Goal: Information Seeking & Learning: Learn about a topic

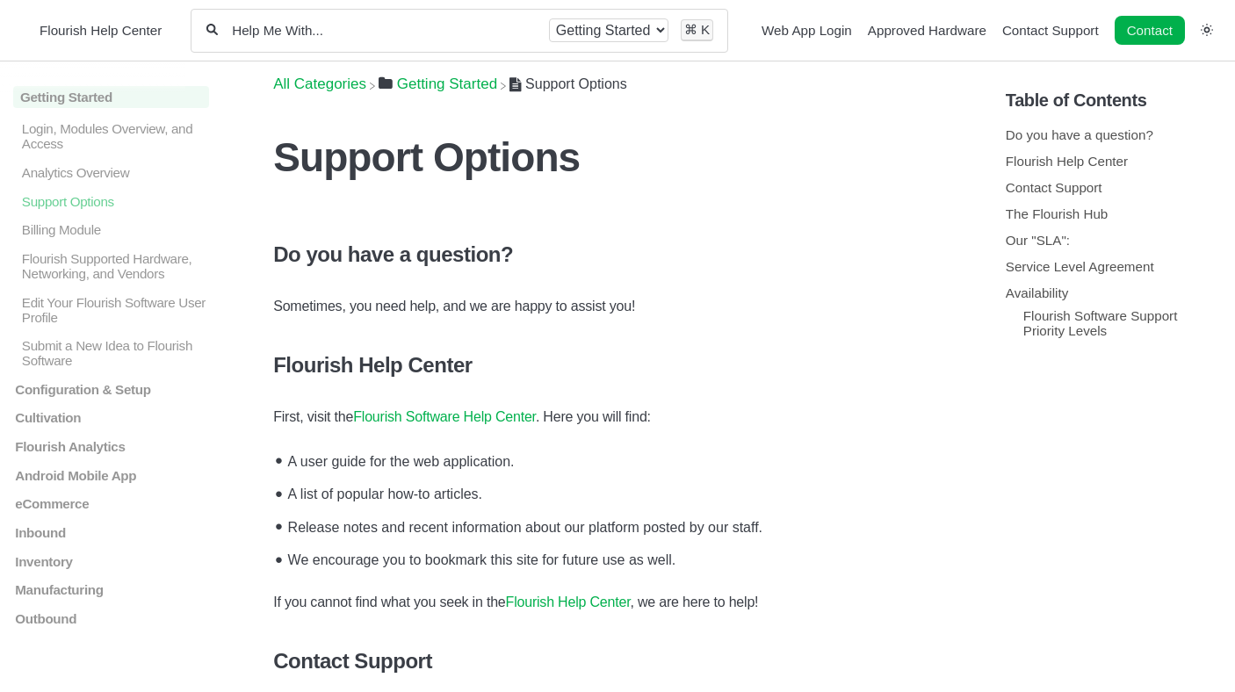
click at [445, 419] on link "Flourish Software Help Center" at bounding box center [444, 416] width 183 height 15
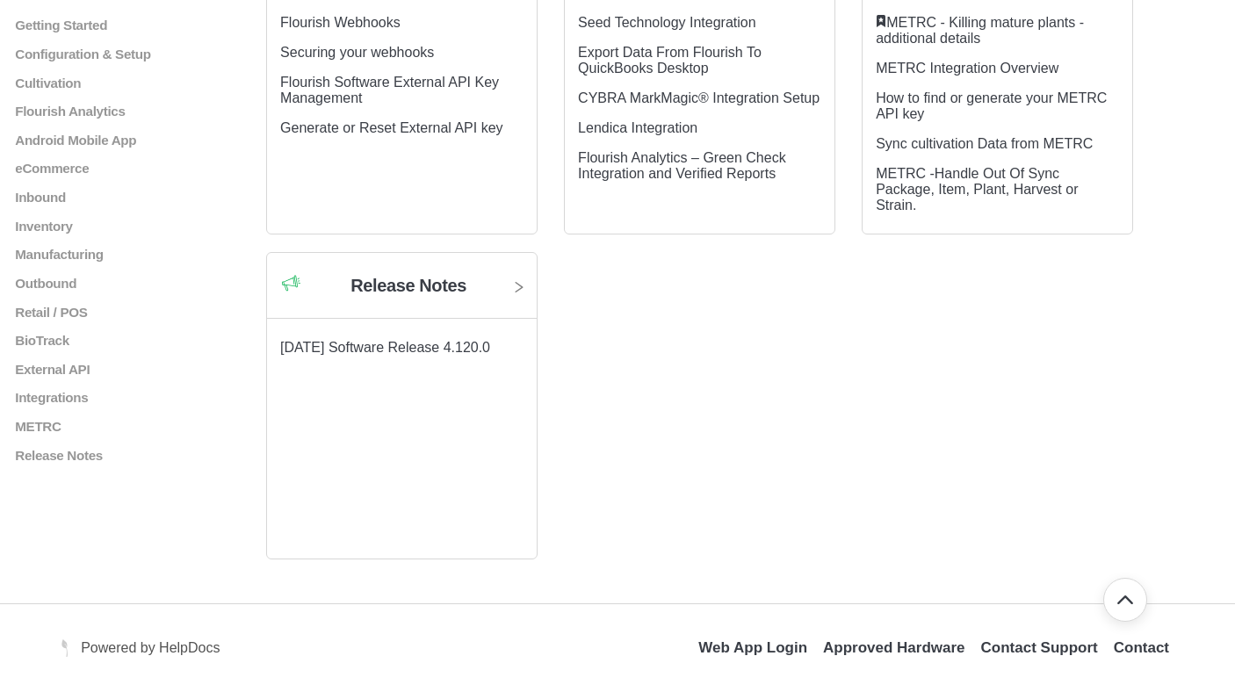
scroll to position [1804, 0]
click at [1127, 656] on link "Contact" at bounding box center [1140, 647] width 55 height 17
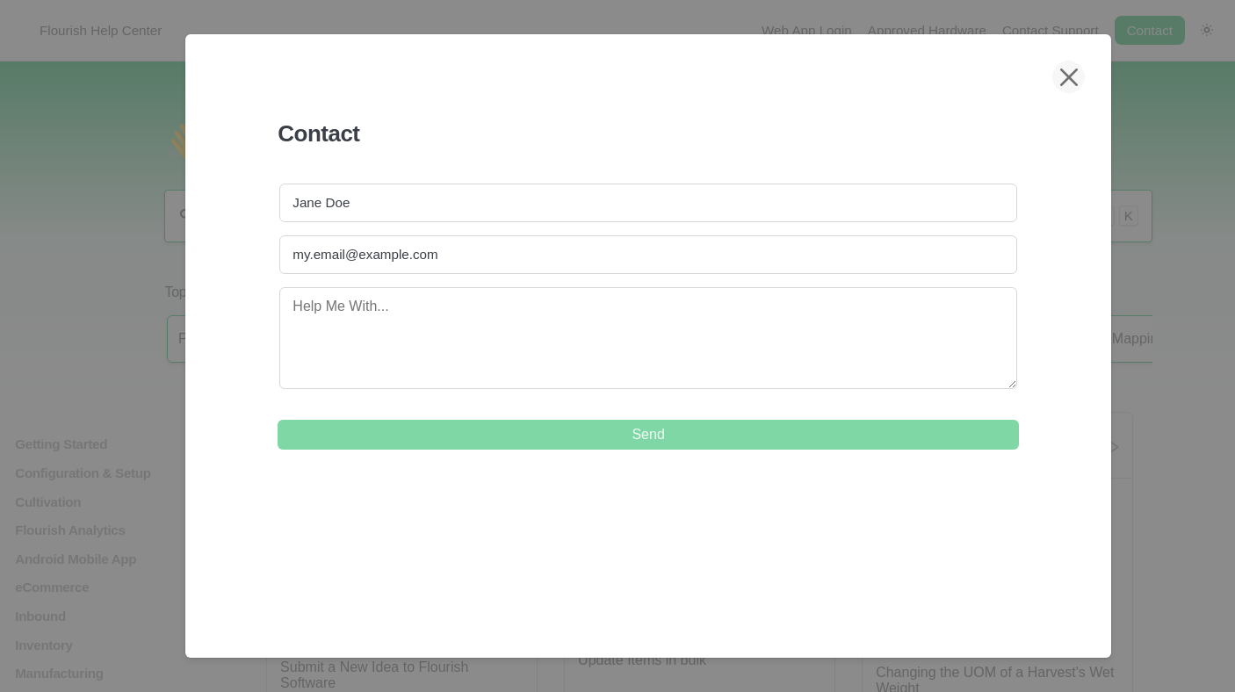
click at [1072, 78] on icon at bounding box center [1069, 77] width 18 height 18
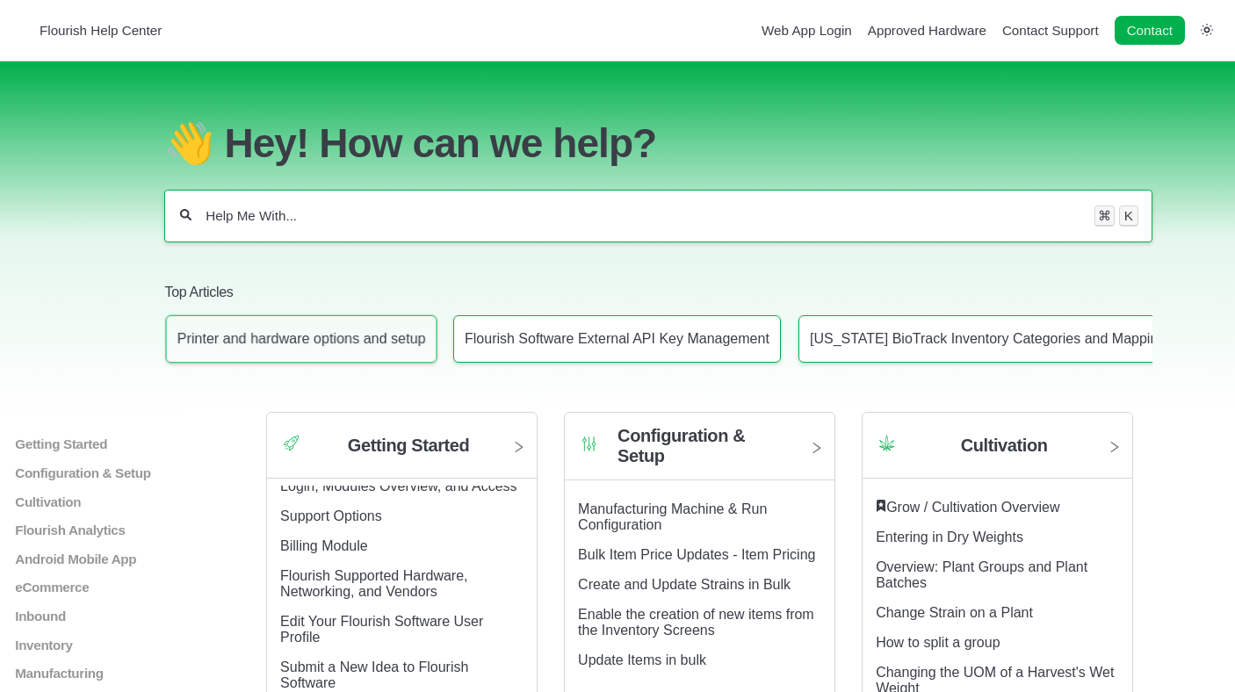
click at [317, 347] on p "Printer and hardware options and setup" at bounding box center [301, 339] width 248 height 16
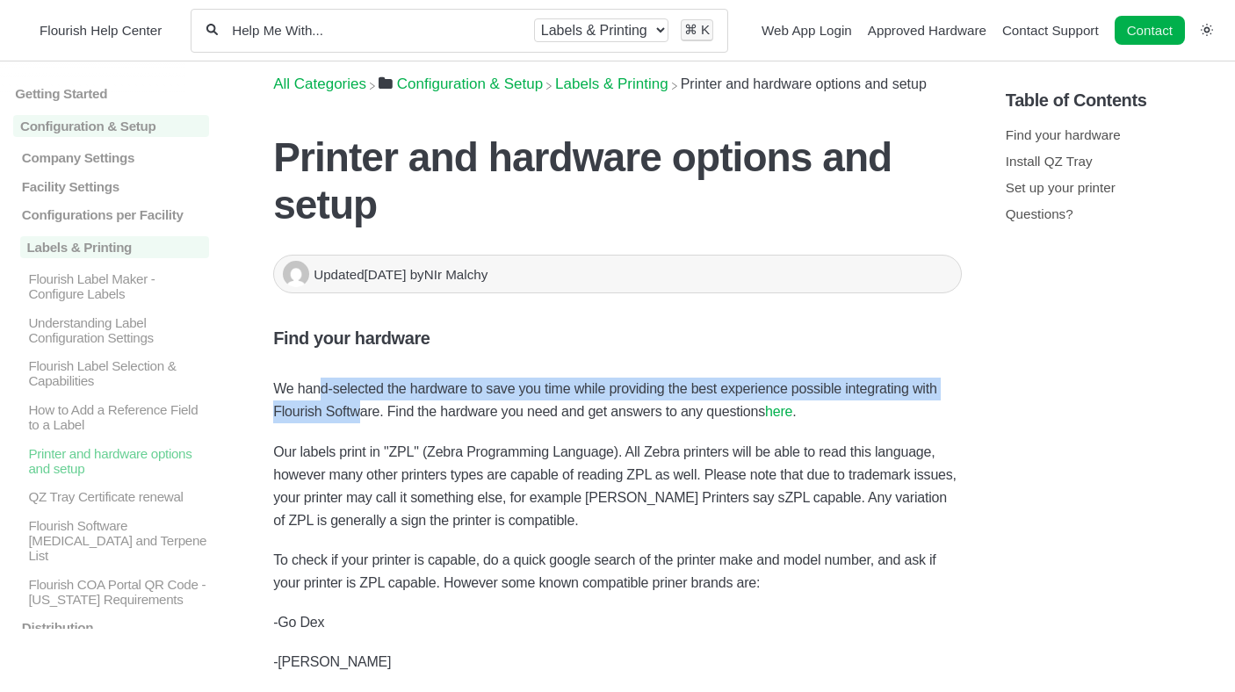
drag, startPoint x: 321, startPoint y: 335, endPoint x: 392, endPoint y: 381, distance: 85.0
click at [364, 378] on p "We hand-selected the hardware to save you time while providing the best experie…" at bounding box center [617, 401] width 688 height 46
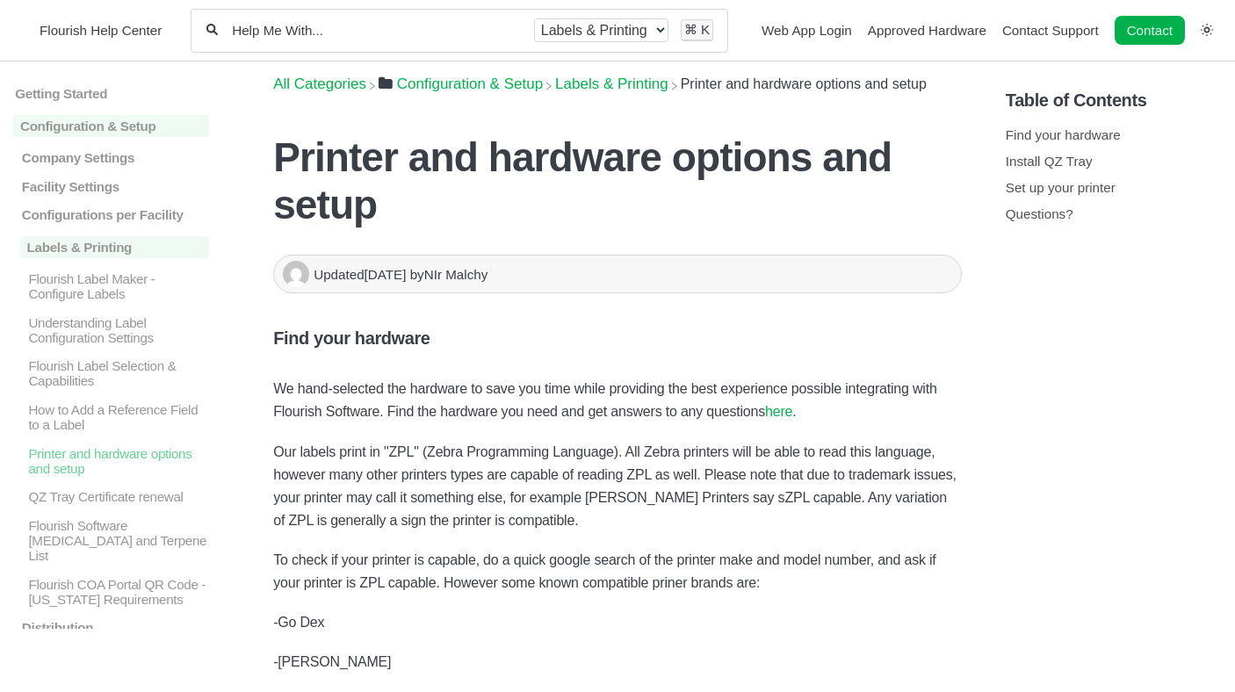
click at [781, 404] on link "here" at bounding box center [778, 411] width 27 height 15
